Goal: Task Accomplishment & Management: Manage account settings

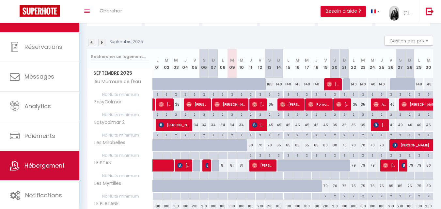
scroll to position [20, 0]
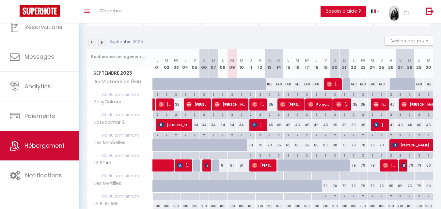
click at [36, 147] on span "Hébergement" at bounding box center [44, 146] width 40 height 8
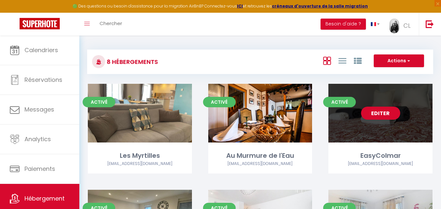
click at [397, 127] on div "Editer" at bounding box center [380, 113] width 104 height 59
select select "3"
select select "2"
select select "1"
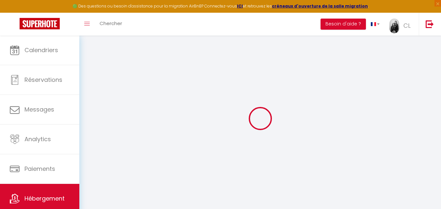
select select
select select "17:00"
select select "11:00"
select select "30"
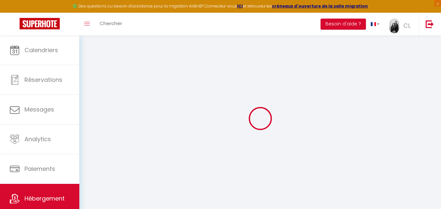
select select "120"
select select
checkbox input "false"
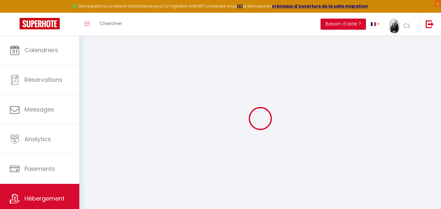
checkbox input "false"
select select
checkbox input "false"
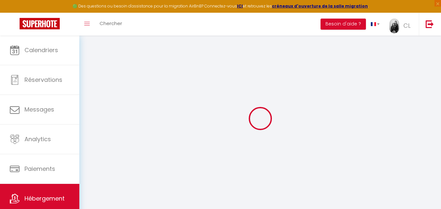
checkbox input "false"
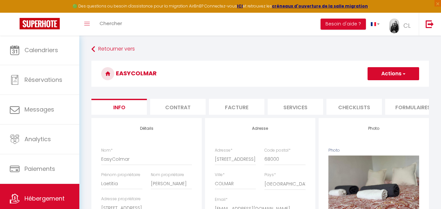
scroll to position [0, 2]
click at [238, 110] on li "Facture" at bounding box center [234, 107] width 55 height 16
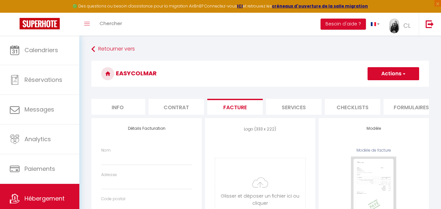
select select
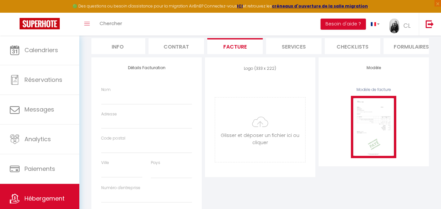
click at [383, 124] on img at bounding box center [373, 127] width 45 height 62
click at [365, 141] on img at bounding box center [373, 127] width 45 height 62
click at [381, 113] on img at bounding box center [373, 127] width 45 height 62
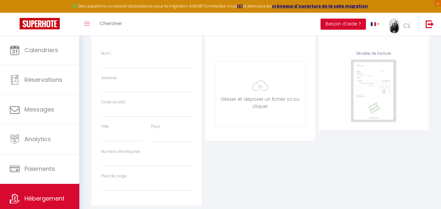
scroll to position [0, 0]
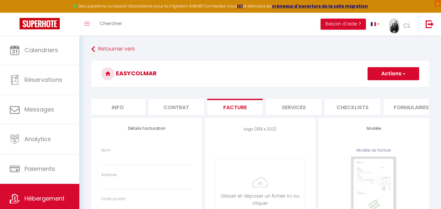
click at [383, 74] on button "Actions" at bounding box center [393, 73] width 52 height 13
click at [303, 58] on div "Retourner vers [GEOGRAPHIC_DATA] Actions Enregistrer Info Contrat Facture Servi…" at bounding box center [260, 172] width 346 height 259
click at [102, 159] on input "Nom" at bounding box center [146, 159] width 91 height 12
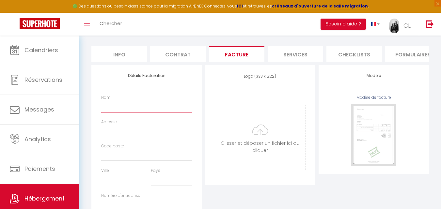
scroll to position [53, 0]
type input "C"
select select
type input "CL"
select select
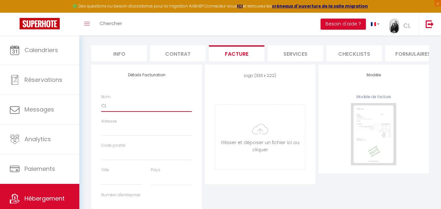
type input "CL"
select select
type input "CL C"
select select
type input "CL CO"
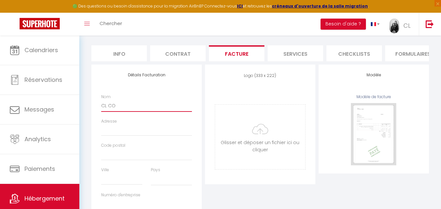
select select
type input "CL CON"
select select
type input "CL CONC"
select select
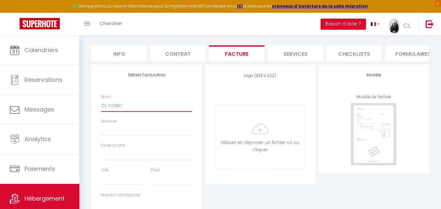
type input "[PERSON_NAME]"
select select
type input "[PERSON_NAME]"
select select
type input "CL CONCIER"
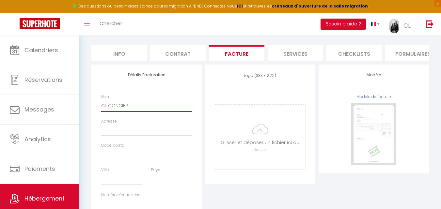
select select
type input "CL CONCIERG"
select select
type input "CL CONCIERGE"
select select
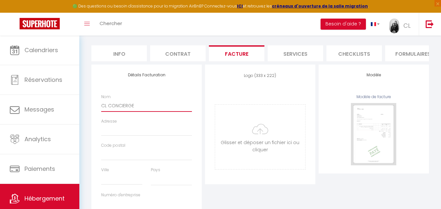
type input "CL CONCIERGER"
select select
type input "CL CONCIERGERO"
select select
type input "CL CONCIERGEROE"
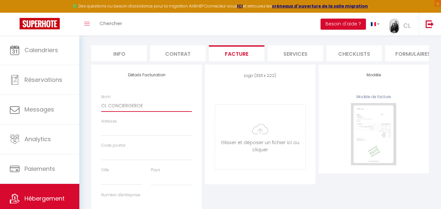
select select
type input "CL CONCIERGERO"
select select
type input "CL CONCIERGER"
select select
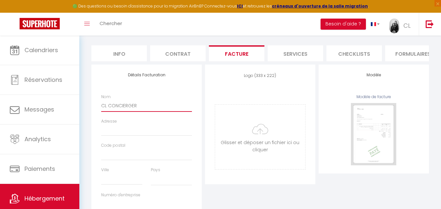
type input "CL CONCIERGERI"
select select
type input "CL CONCIERGERIE"
select select
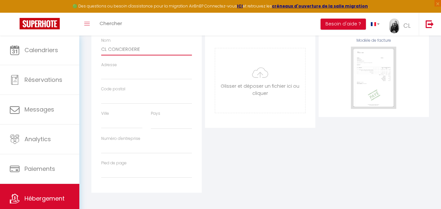
type input "CL CONCIERGERIE"
click at [129, 172] on input "Pied de page" at bounding box center [146, 172] width 91 height 12
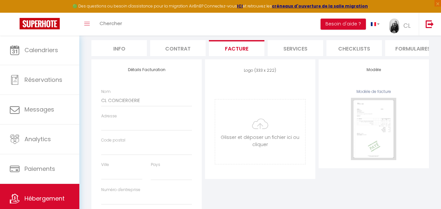
scroll to position [57, 0]
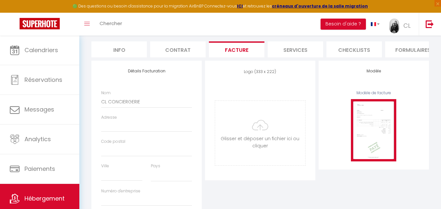
click at [376, 125] on img at bounding box center [373, 130] width 45 height 62
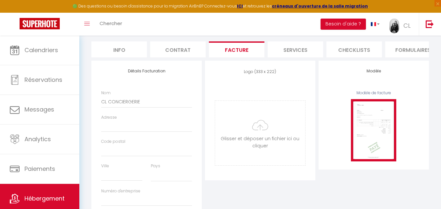
click at [376, 125] on img at bounding box center [373, 130] width 45 height 62
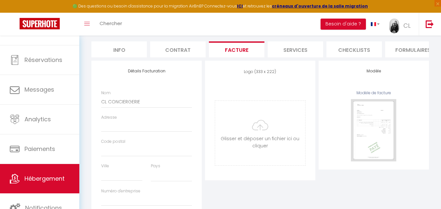
scroll to position [0, 0]
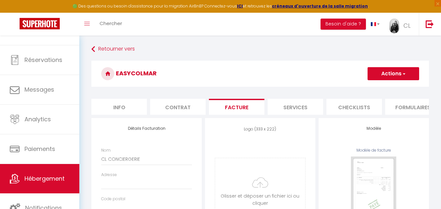
click at [97, 43] on div "Retourner vers [GEOGRAPHIC_DATA] Actions Enregistrer Info Contrat Facture Servi…" at bounding box center [259, 177] width 361 height 283
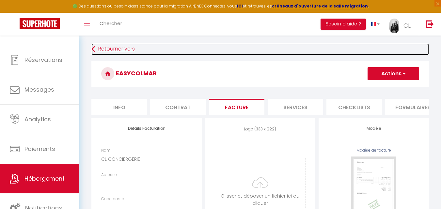
click at [99, 48] on link "Retourner vers" at bounding box center [259, 49] width 337 height 12
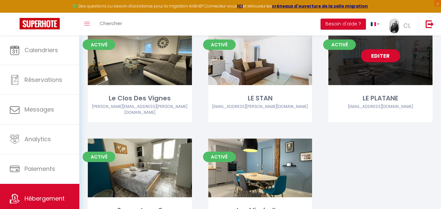
scroll to position [29, 0]
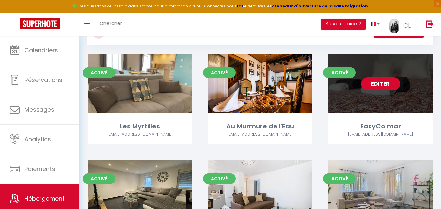
click at [394, 82] on link "Editer" at bounding box center [380, 83] width 39 height 13
select select "3"
select select "2"
select select "1"
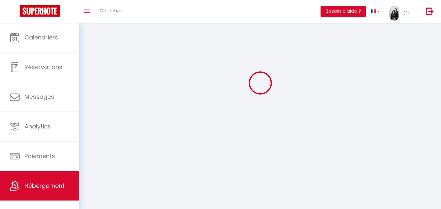
select select
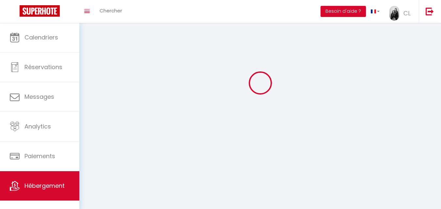
select select
checkbox input "false"
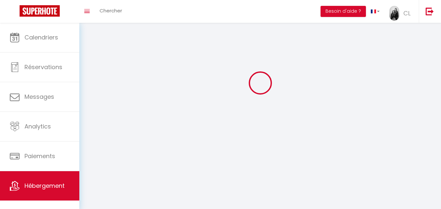
select select
select select "28"
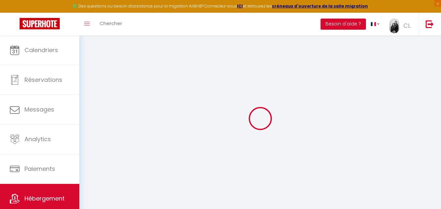
select select
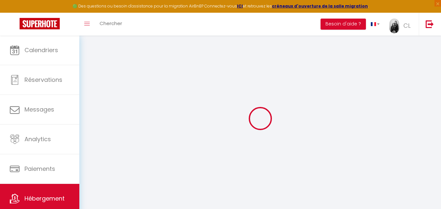
select select
checkbox input "false"
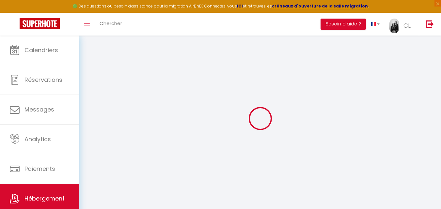
select select
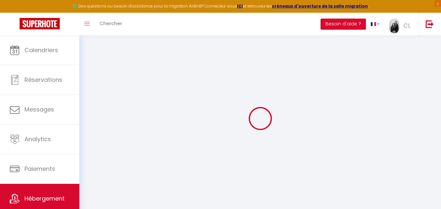
select select
checkbox input "false"
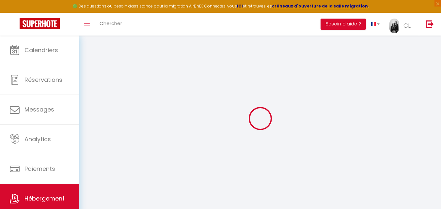
checkbox input "false"
select select
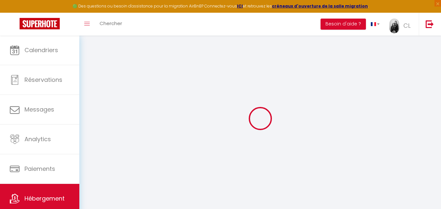
select select
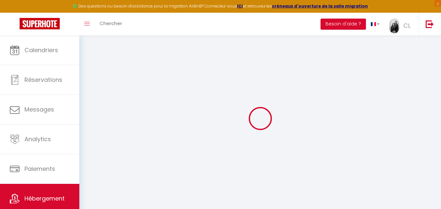
checkbox input "false"
select select
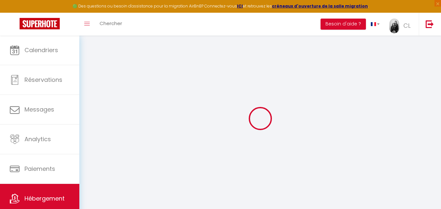
select select
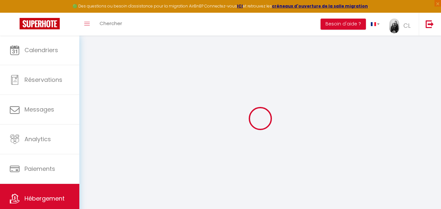
select select
checkbox input "false"
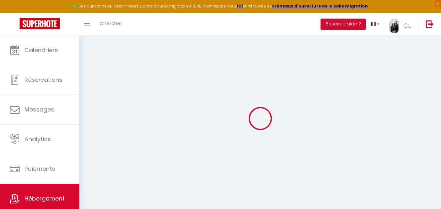
checkbox input "false"
select select
type input "EasyColmar"
type input "Laetitia"
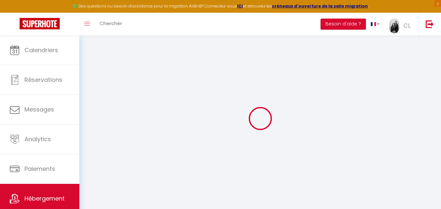
type input "[PERSON_NAME]"
type input "[STREET_ADDRESS]"
type input "68250"
type input "ROUFFACH"
select select "2"
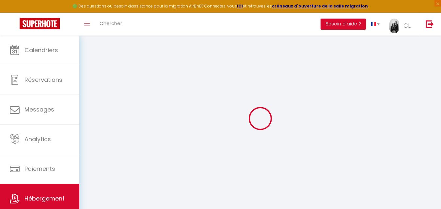
type input "30"
select select
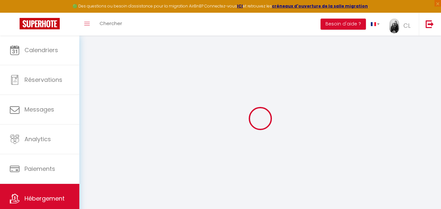
select select
type input "[STREET_ADDRESS]"
type input "68000"
type input "COLMAR"
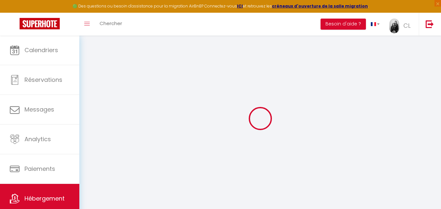
type input "[EMAIL_ADDRESS][DOMAIN_NAME]"
select select
checkbox input "false"
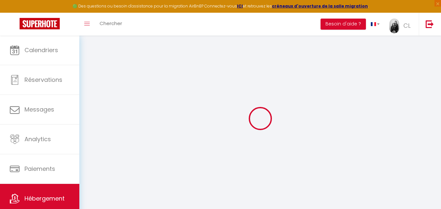
checkbox input "false"
type input "30"
type input "0"
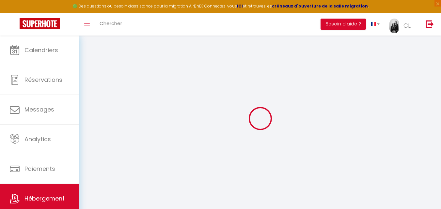
select select
checkbox input "false"
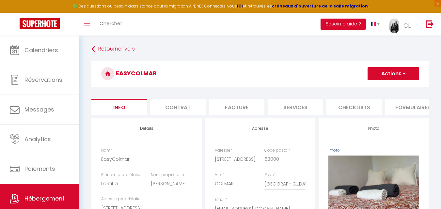
scroll to position [0, 250]
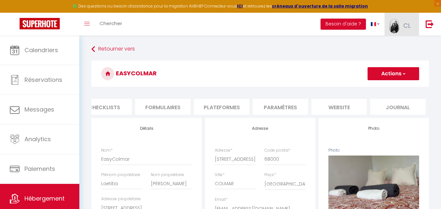
click at [393, 19] on img at bounding box center [394, 26] width 10 height 15
click at [389, 43] on link "Paramètres" at bounding box center [392, 45] width 48 height 11
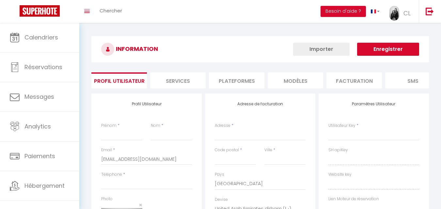
type input "CL"
type input "Conciergerie"
type input "0670782016"
type input "[STREET_ADDRESS]"
type input "Schwobsheim"
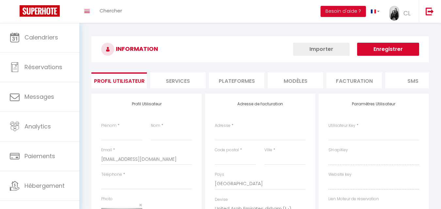
type input "67390"
select select "28"
type input "hOqlo9yKdw9BiHI3pbb9BdFGz"
type input "iQMsIEq9Elkr6NbhuJ38t3nFy"
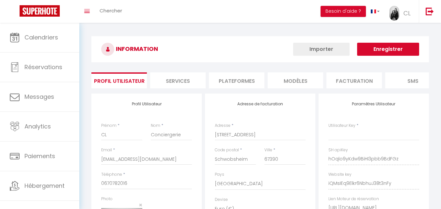
select select "fr"
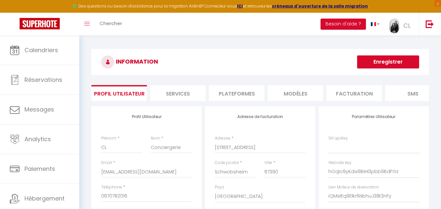
type input "hOqlo9yKdw9BiHI3pbb9BdFGz"
type input "iQMsIEq9Elkr6NbhuJ38t3nFy"
type input "[URL][DOMAIN_NAME]"
click at [398, 22] on img at bounding box center [394, 26] width 10 height 15
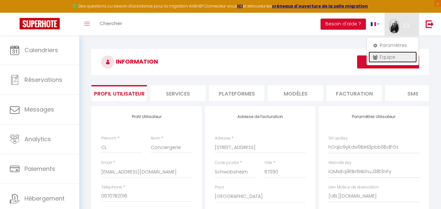
click at [384, 59] on link "Équipe" at bounding box center [392, 57] width 48 height 11
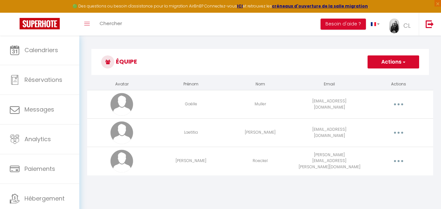
click at [400, 129] on button "button" at bounding box center [398, 133] width 18 height 10
click at [372, 158] on link "Supprimer" at bounding box center [381, 159] width 48 height 11
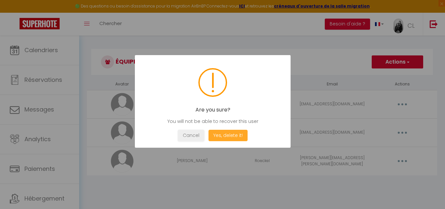
click at [234, 134] on button "Yes, delete it!" at bounding box center [228, 135] width 39 height 11
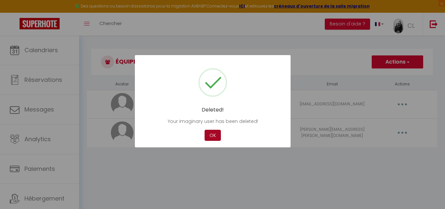
click at [208, 139] on button "OK" at bounding box center [213, 135] width 16 height 11
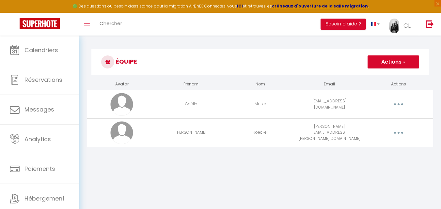
click at [393, 65] on button "Actions" at bounding box center [393, 61] width 52 height 13
click at [388, 74] on link "Ajouter un nouvel utilisateur" at bounding box center [379, 76] width 77 height 8
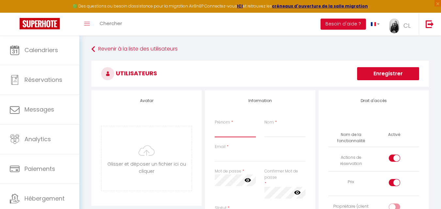
click at [231, 132] on input "Prénom" at bounding box center [235, 132] width 41 height 12
type input "Laetitia"
click at [271, 134] on input "Nom" at bounding box center [284, 132] width 41 height 12
type input "[PERSON_NAME]"
click at [259, 159] on input "Email" at bounding box center [260, 156] width 91 height 12
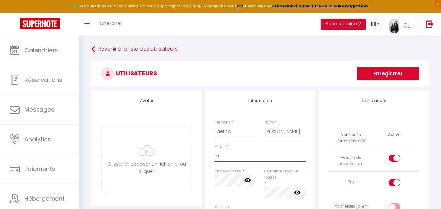
type input "l"
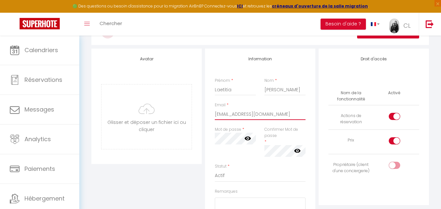
scroll to position [42, 0]
type input "[EMAIL_ADDRESS][DOMAIN_NAME]"
click at [249, 138] on icon at bounding box center [247, 138] width 7 height 4
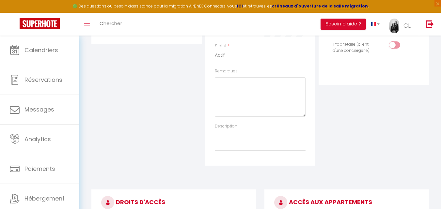
scroll to position [162, 0]
click at [395, 46] on input "checkbox" at bounding box center [399, 46] width 11 height 10
checkbox input "true"
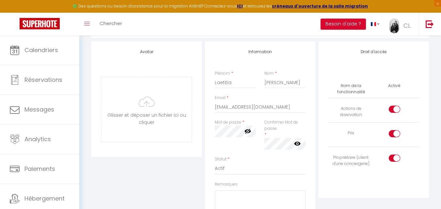
scroll to position [47, 0]
click at [297, 146] on icon at bounding box center [297, 145] width 7 height 7
click at [173, 177] on div "Avatar [PERSON_NAME] et déposer un fichier ici ou cliquer Ooops, something wron…" at bounding box center [146, 161] width 113 height 237
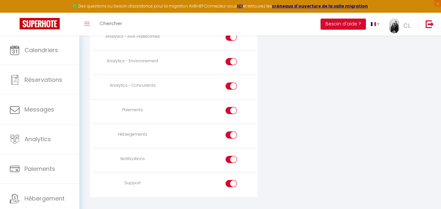
scroll to position [601, 0]
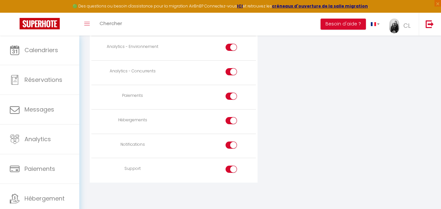
click at [236, 169] on input "checkbox" at bounding box center [236, 171] width 11 height 10
checkbox input "false"
click at [230, 139] on td at bounding box center [214, 146] width 82 height 24
click at [231, 145] on input "checkbox" at bounding box center [236, 147] width 11 height 10
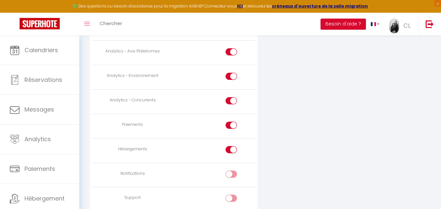
scroll to position [578, 0]
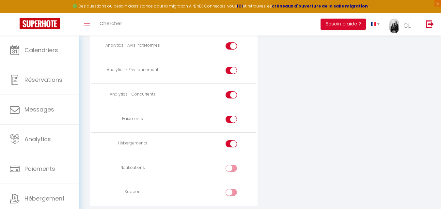
click at [233, 167] on input "checkbox" at bounding box center [236, 170] width 11 height 10
checkbox input "true"
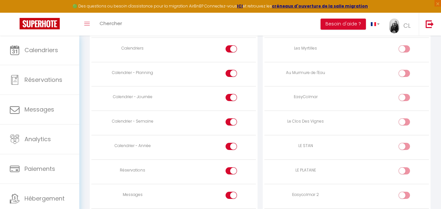
scroll to position [369, 0]
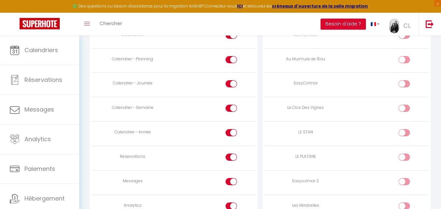
click at [404, 86] on input "checkbox" at bounding box center [409, 85] width 11 height 10
checkbox input "true"
click at [405, 176] on td at bounding box center [387, 182] width 82 height 24
click at [405, 180] on input "checkbox" at bounding box center [409, 183] width 11 height 10
checkbox input "true"
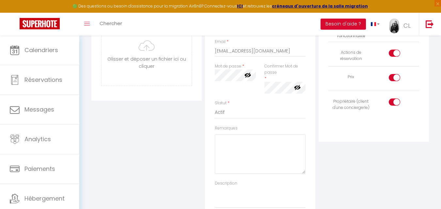
scroll to position [0, 0]
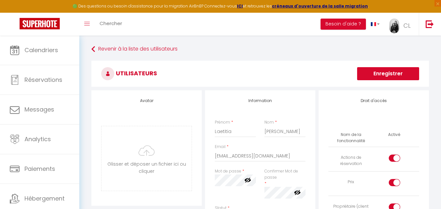
click at [375, 75] on button "Enregistrer" at bounding box center [388, 73] width 62 height 13
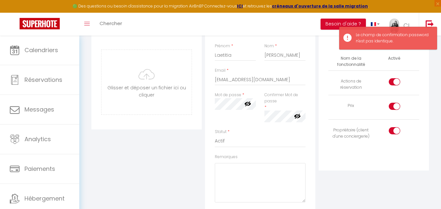
scroll to position [108, 0]
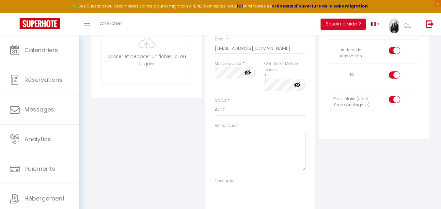
click at [298, 85] on icon at bounding box center [297, 85] width 7 height 7
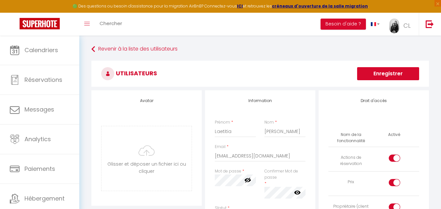
click at [386, 73] on button "Enregistrer" at bounding box center [388, 73] width 62 height 13
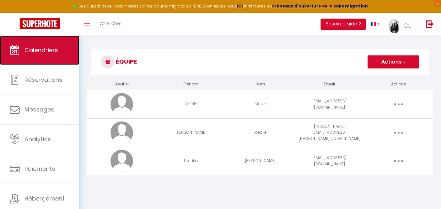
click at [32, 52] on span "Calendriers" at bounding box center [41, 50] width 34 height 8
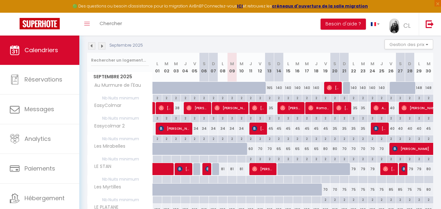
scroll to position [67, 0]
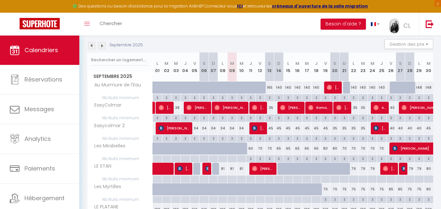
click at [101, 48] on img at bounding box center [101, 45] width 7 height 7
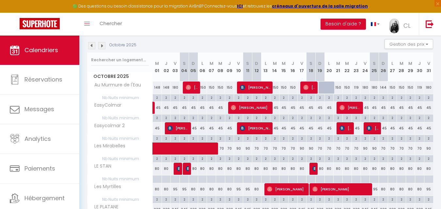
click at [91, 45] on img at bounding box center [91, 45] width 7 height 7
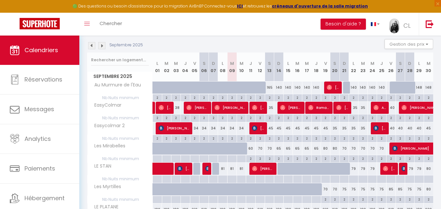
click at [270, 129] on div "45" at bounding box center [268, 128] width 9 height 12
type input "45"
type input "Sam 13 Septembre 2025"
type input "Dim 14 Septembre 2025"
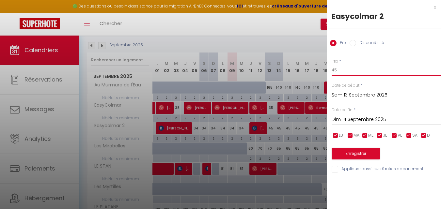
click at [355, 72] on input "45" at bounding box center [385, 70] width 109 height 12
type input "4"
type input "2"
type input "35"
click at [357, 119] on input "Dim 14 Septembre 2025" at bounding box center [385, 119] width 109 height 8
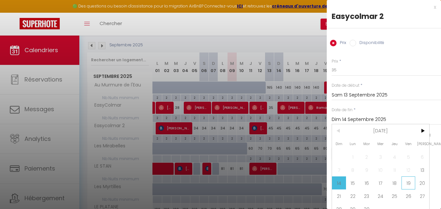
click at [403, 182] on span "19" at bounding box center [408, 182] width 14 height 13
type input "Ven 19 Septembre 2025"
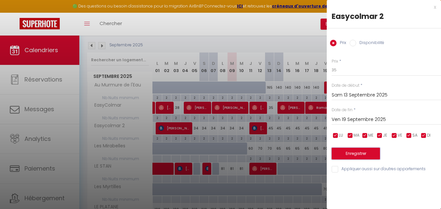
click at [360, 154] on button "Enregistrer" at bounding box center [355, 154] width 48 height 12
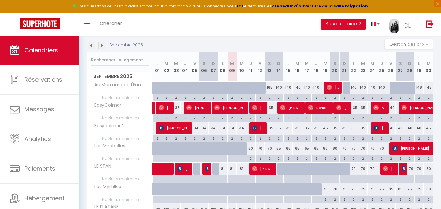
click at [325, 129] on div "45" at bounding box center [325, 128] width 9 height 12
type input "45"
type input "Ven 19 Septembre 2025"
type input "Sam 20 Septembre 2025"
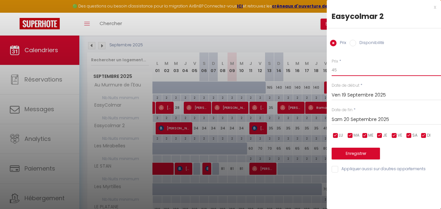
click at [335, 68] on input "45" at bounding box center [385, 70] width 109 height 12
type input "35"
click at [358, 151] on button "Enregistrer" at bounding box center [355, 154] width 48 height 12
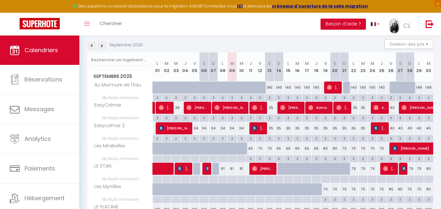
click at [390, 108] on div "40" at bounding box center [390, 108] width 9 height 12
type input "40"
type input "Ven 26 Septembre 2025"
type input "Sam 27 Septembre 2025"
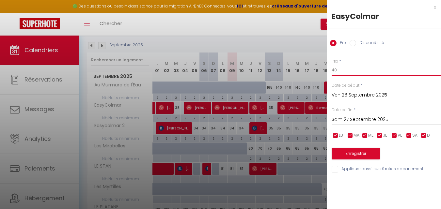
click at [348, 71] on input "40" at bounding box center [385, 70] width 109 height 12
type input "4"
type input "2"
type input "35"
click at [357, 152] on button "Enregistrer" at bounding box center [355, 154] width 48 height 12
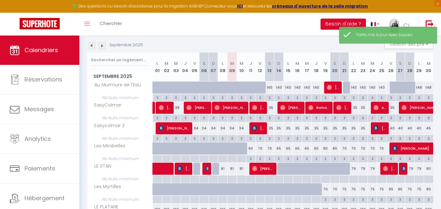
click at [393, 126] on div "40" at bounding box center [390, 128] width 9 height 12
type input "40"
type input "Ven 26 Septembre 2025"
type input "Sam 27 Septembre 2025"
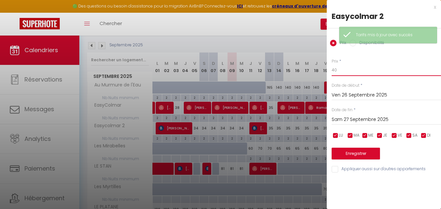
click at [351, 68] on input "40" at bounding box center [385, 70] width 109 height 12
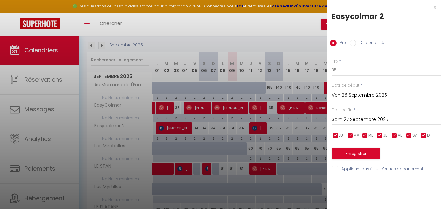
click at [361, 119] on input "Sam 27 Septembre 2025" at bounding box center [385, 119] width 109 height 8
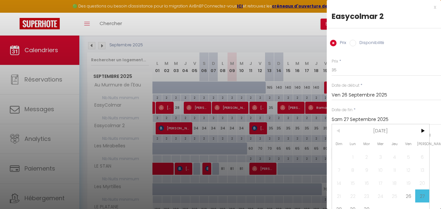
scroll to position [12, 0]
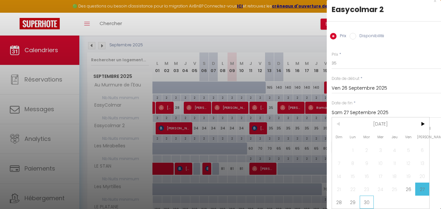
click at [366, 198] on span "30" at bounding box center [366, 202] width 14 height 13
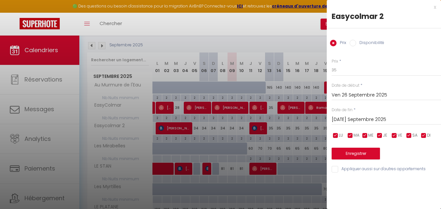
scroll to position [0, 0]
click at [361, 155] on button "Enregistrer" at bounding box center [355, 154] width 48 height 12
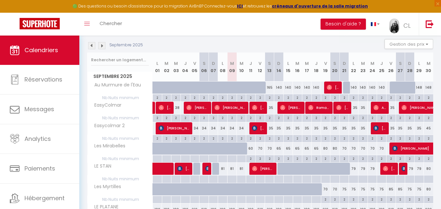
click at [424, 128] on div "45" at bounding box center [427, 128] width 9 height 12
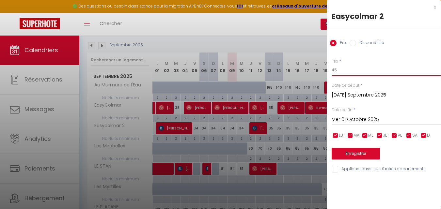
click at [347, 71] on input "45" at bounding box center [385, 70] width 109 height 12
click at [368, 152] on button "Enregistrer" at bounding box center [355, 154] width 48 height 12
